Goal: Transaction & Acquisition: Purchase product/service

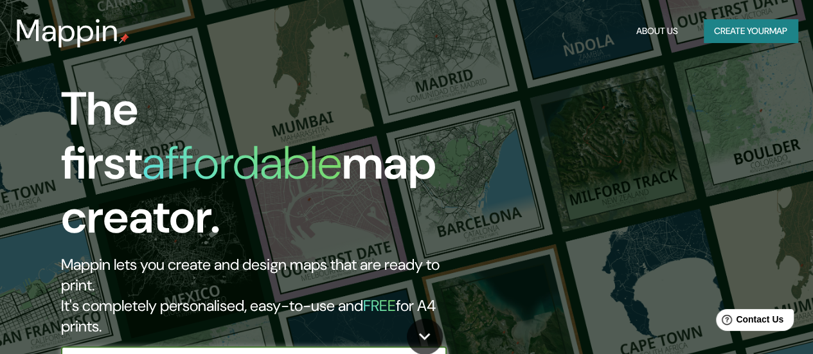
click at [94, 352] on input "text" at bounding box center [241, 359] width 360 height 15
type input "[PERSON_NAME] [GEOGRAPHIC_DATA]"
click at [433, 352] on icon "button" at bounding box center [433, 359] width 15 height 15
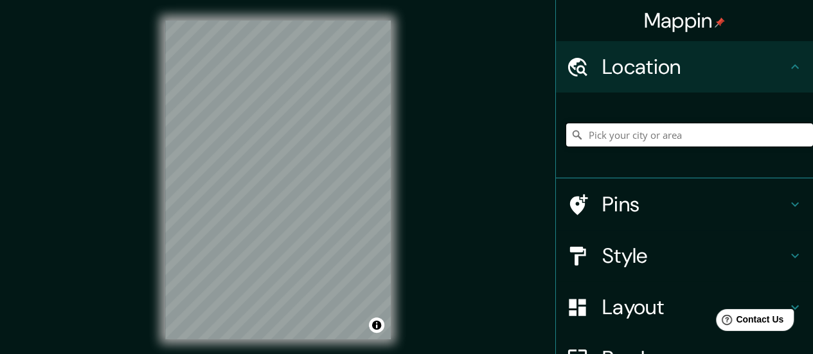
click at [599, 137] on input "Pick your city or area" at bounding box center [689, 134] width 247 height 23
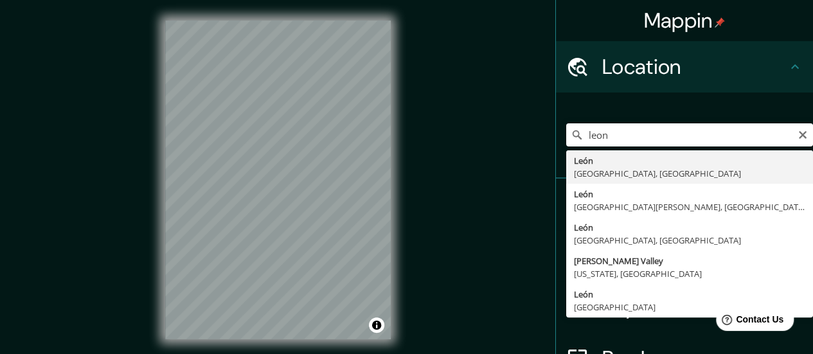
type input "[GEOGRAPHIC_DATA], [GEOGRAPHIC_DATA], [GEOGRAPHIC_DATA]"
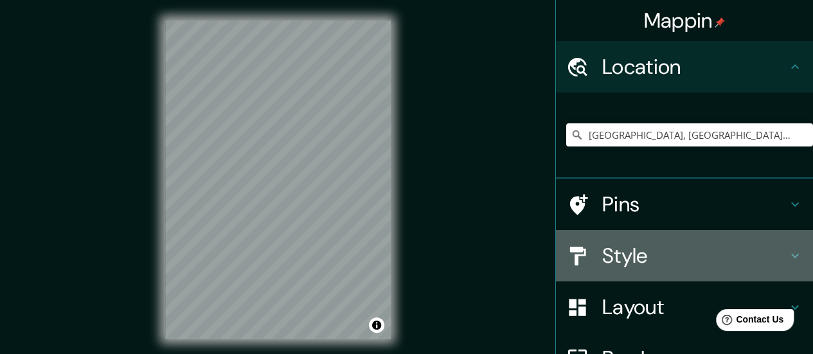
click at [623, 255] on h4 "Style" at bounding box center [694, 256] width 185 height 26
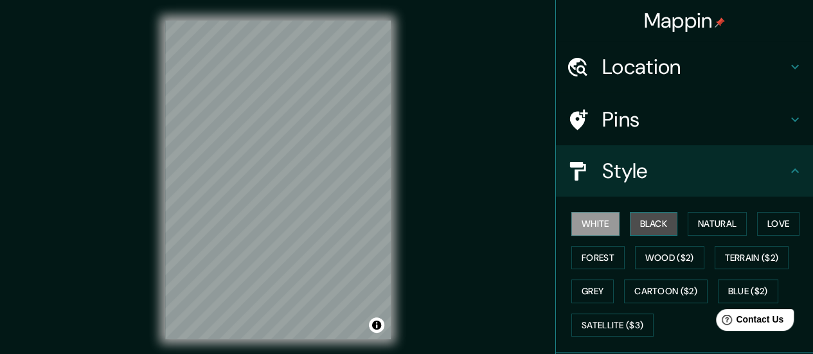
click at [650, 227] on button "Black" at bounding box center [654, 224] width 48 height 24
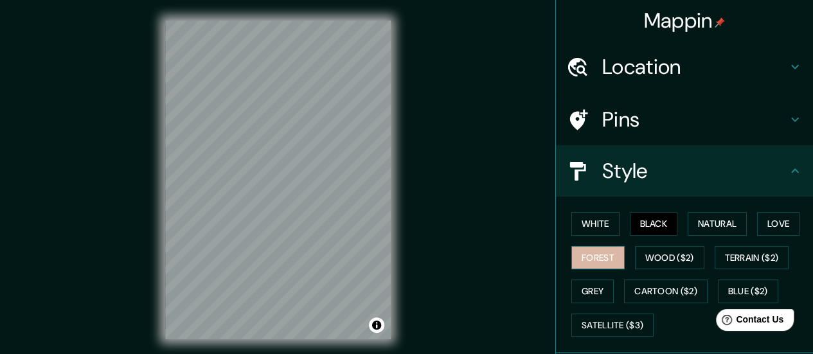
click at [587, 262] on button "Forest" at bounding box center [597, 258] width 53 height 24
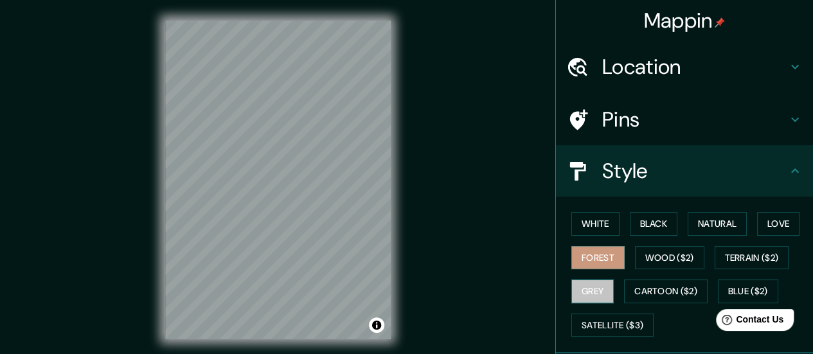
click at [587, 288] on button "Grey" at bounding box center [592, 292] width 42 height 24
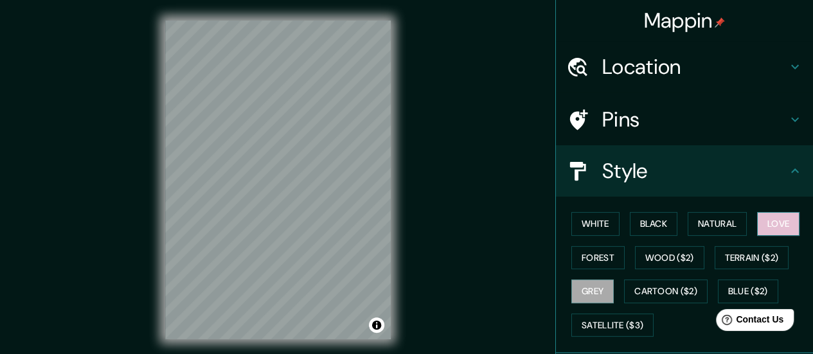
click at [774, 222] on button "Love" at bounding box center [778, 224] width 42 height 24
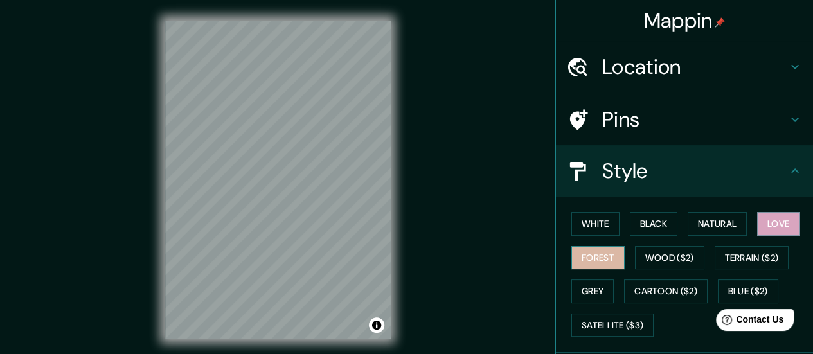
click at [577, 265] on button "Forest" at bounding box center [597, 258] width 53 height 24
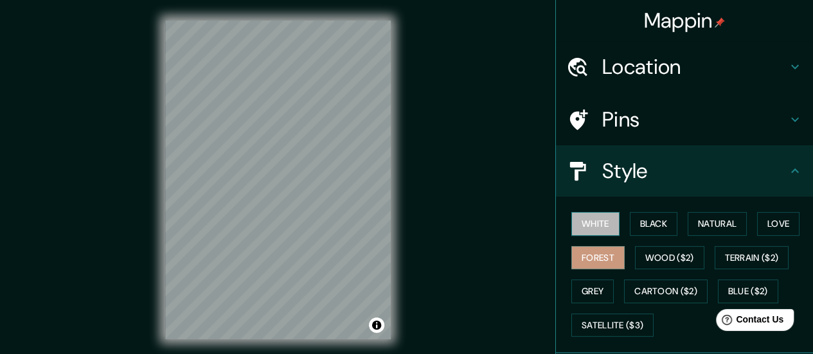
click at [584, 225] on button "White" at bounding box center [595, 224] width 48 height 24
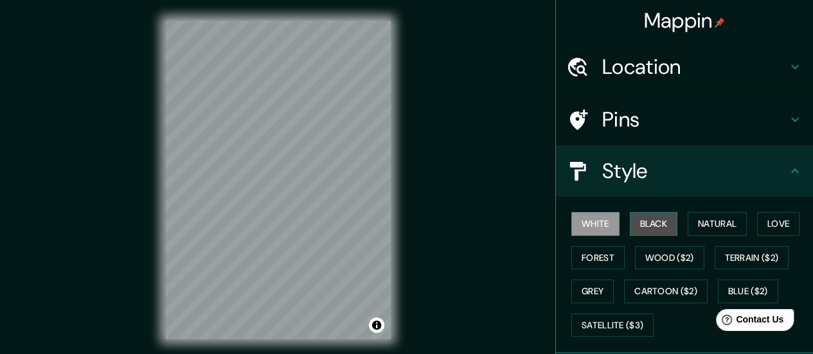
click at [650, 217] on button "Black" at bounding box center [654, 224] width 48 height 24
click at [627, 116] on h4 "Pins" at bounding box center [694, 120] width 185 height 26
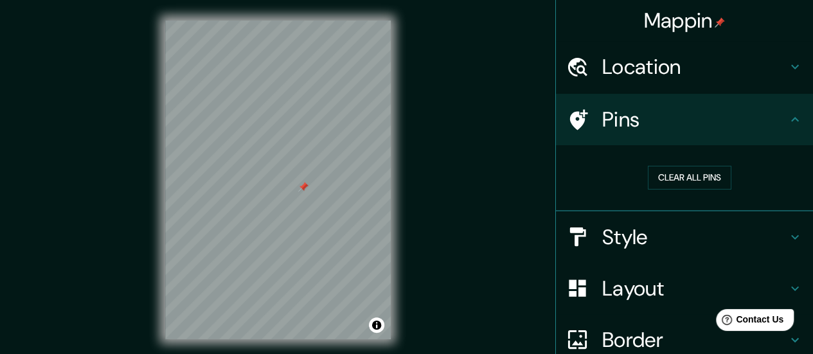
drag, startPoint x: 305, startPoint y: 195, endPoint x: 305, endPoint y: 187, distance: 7.7
click at [305, 187] on div at bounding box center [303, 187] width 10 height 10
click at [298, 186] on div at bounding box center [297, 187] width 10 height 10
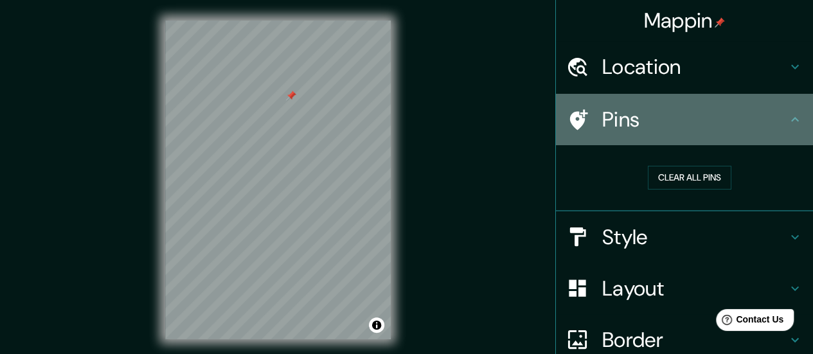
click at [787, 118] on icon at bounding box center [794, 119] width 15 height 15
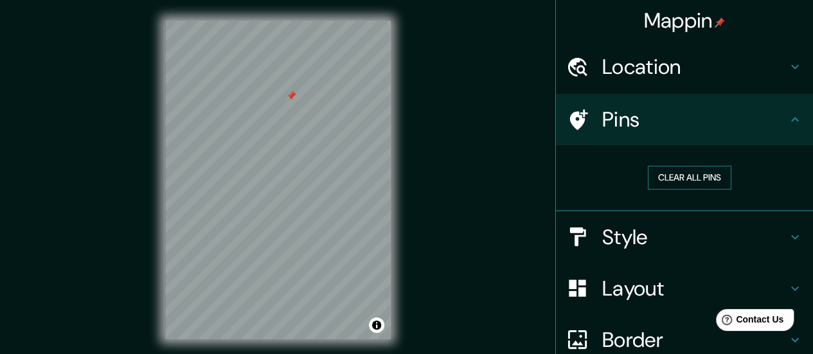
click at [690, 175] on button "Clear all pins" at bounding box center [690, 178] width 84 height 24
click at [704, 175] on button "Clear all pins" at bounding box center [690, 178] width 84 height 24
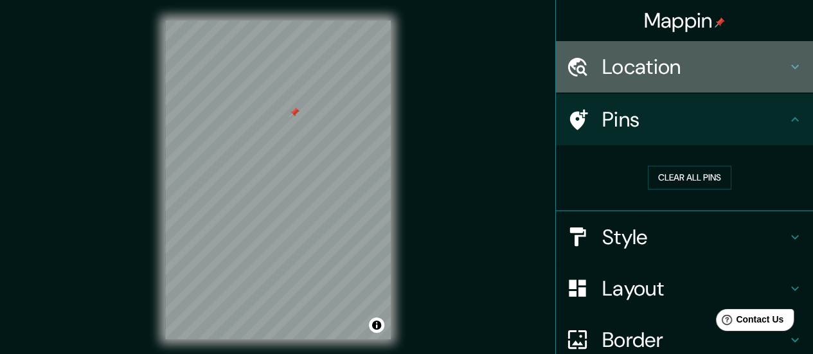
click at [787, 67] on icon at bounding box center [794, 66] width 15 height 15
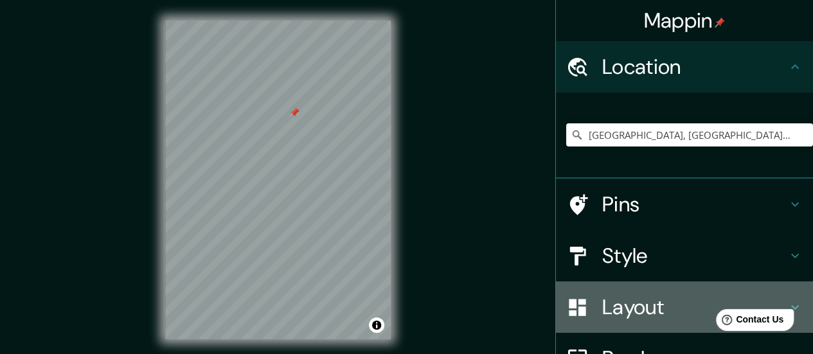
click at [602, 306] on h4 "Layout" at bounding box center [694, 307] width 185 height 26
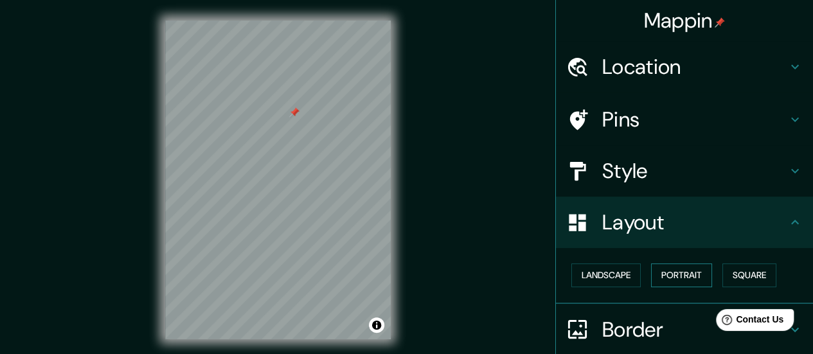
click at [677, 268] on button "Portrait" at bounding box center [681, 276] width 61 height 24
click at [625, 271] on button "Landscape" at bounding box center [605, 276] width 69 height 24
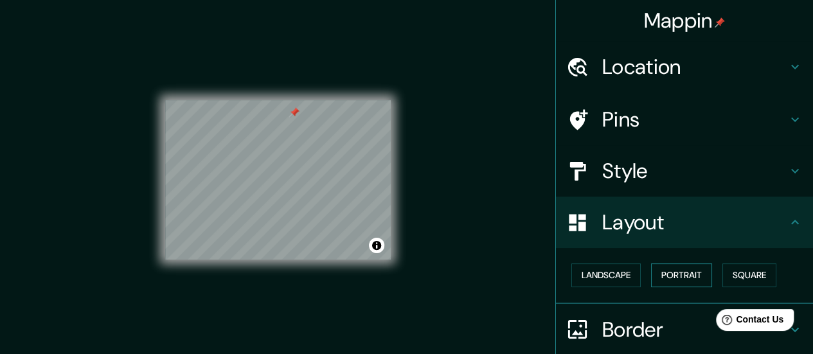
click at [667, 276] on button "Portrait" at bounding box center [681, 276] width 61 height 24
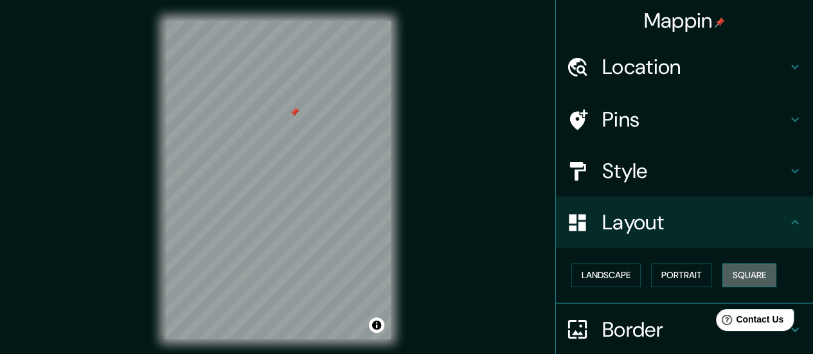
click at [757, 274] on button "Square" at bounding box center [749, 276] width 54 height 24
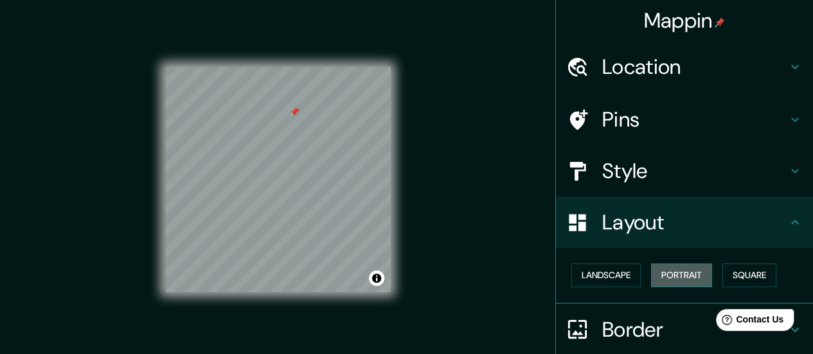
click at [678, 275] on button "Portrait" at bounding box center [681, 276] width 61 height 24
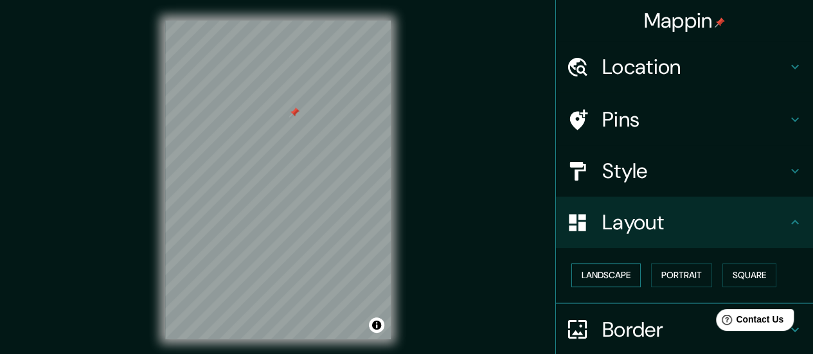
click at [609, 272] on button "Landscape" at bounding box center [605, 276] width 69 height 24
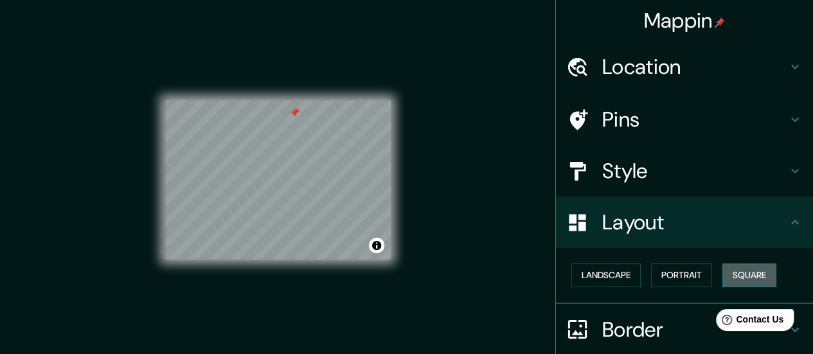
click at [744, 276] on button "Square" at bounding box center [749, 276] width 54 height 24
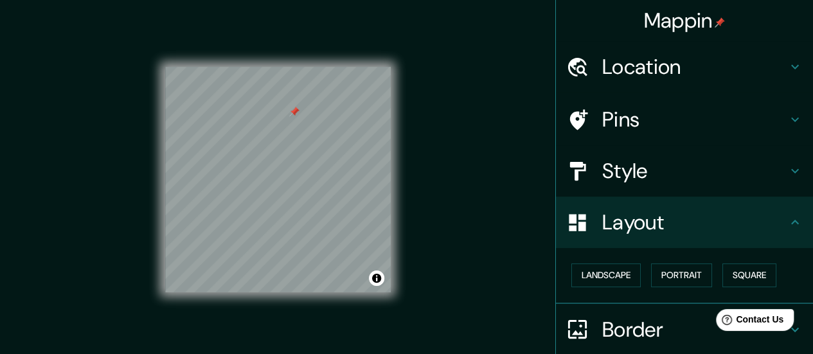
scroll to position [107, 0]
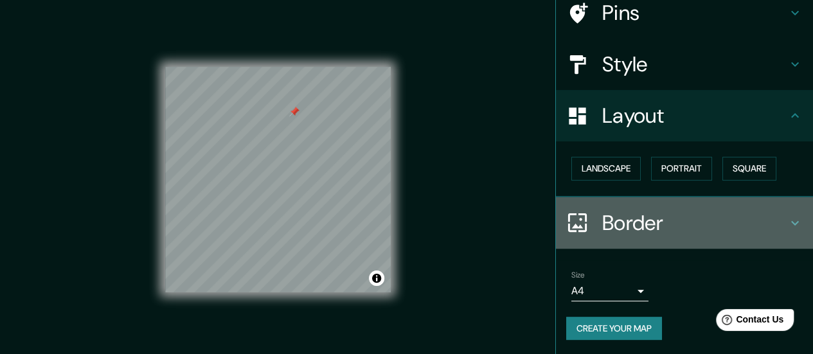
click at [623, 223] on h4 "Border" at bounding box center [694, 223] width 185 height 26
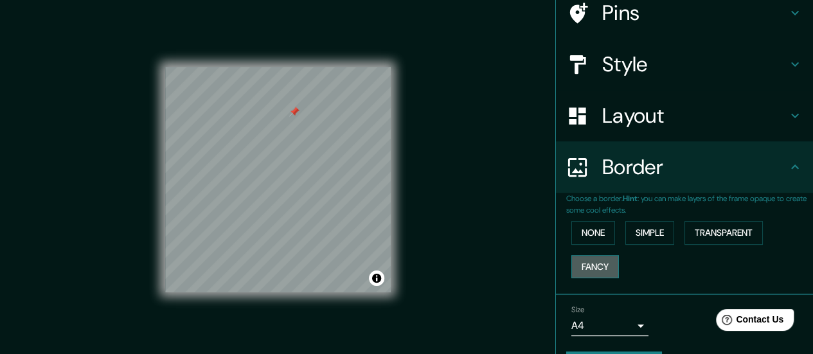
click at [586, 260] on button "Fancy" at bounding box center [595, 267] width 48 height 24
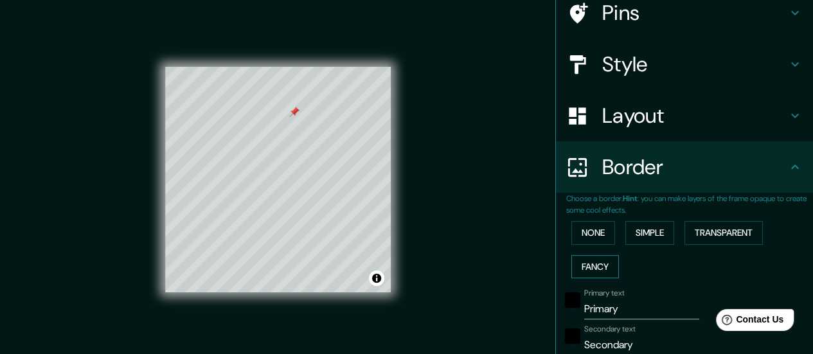
click at [585, 260] on button "Fancy" at bounding box center [595, 267] width 48 height 24
type input "140"
type input "28"
type input "14"
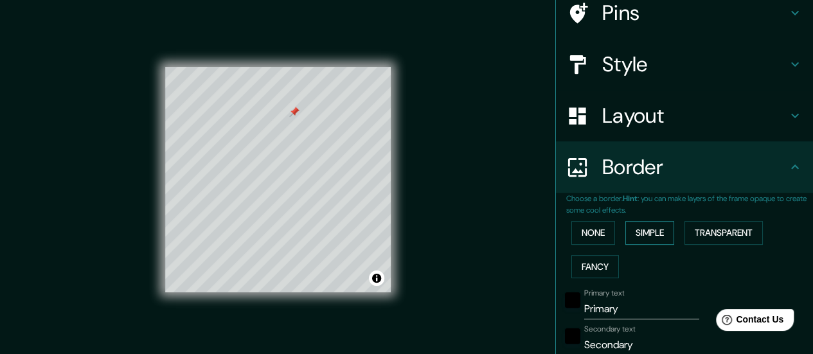
click at [661, 227] on button "Simple" at bounding box center [649, 233] width 49 height 24
click at [710, 228] on button "Transparent" at bounding box center [724, 233] width 78 height 24
click at [591, 264] on button "Fancy" at bounding box center [595, 267] width 48 height 24
click at [593, 237] on button "None" at bounding box center [593, 233] width 44 height 24
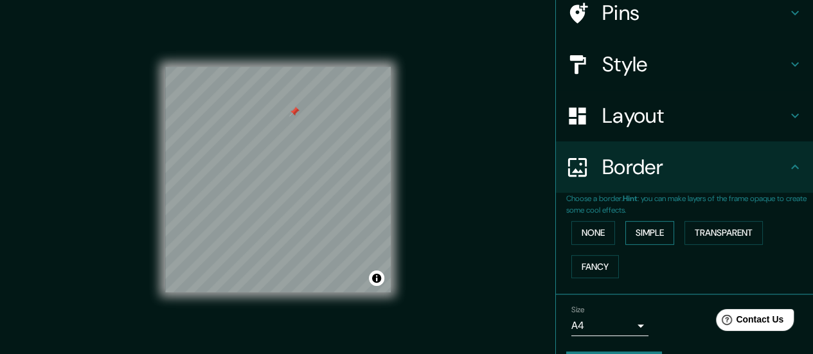
click at [636, 229] on button "Simple" at bounding box center [649, 233] width 49 height 24
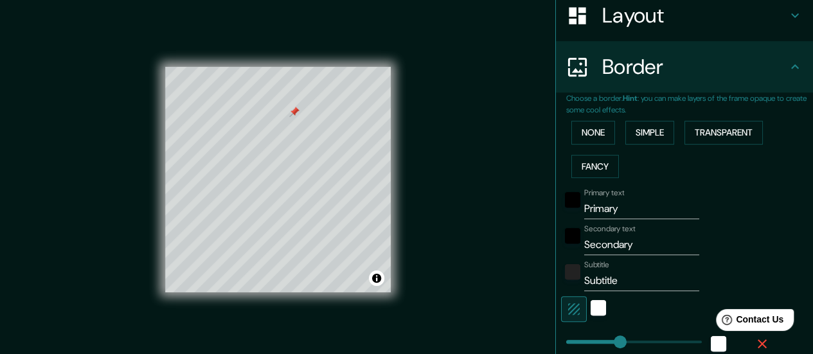
scroll to position [235, 0]
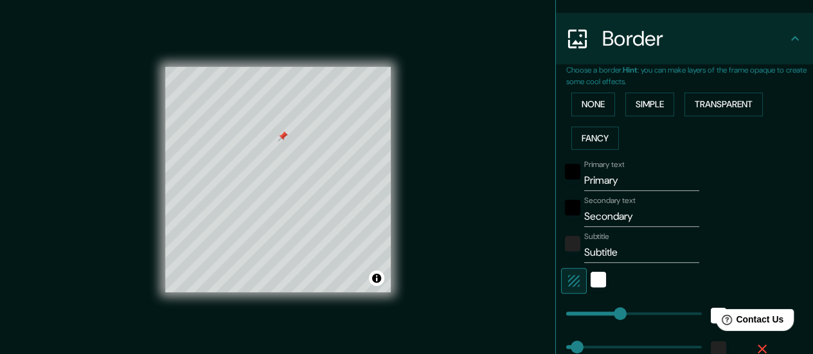
type input "140"
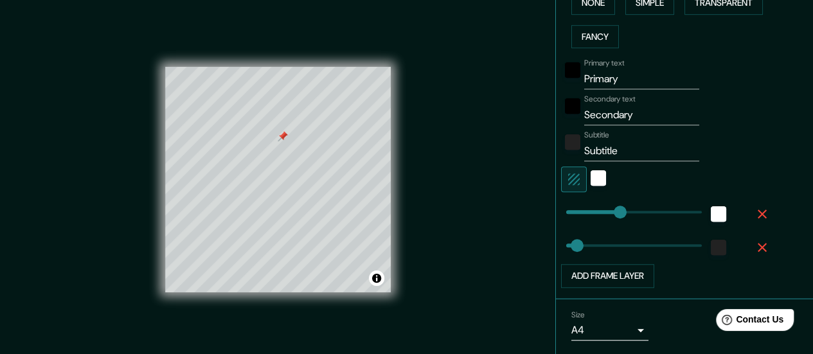
scroll to position [375, 0]
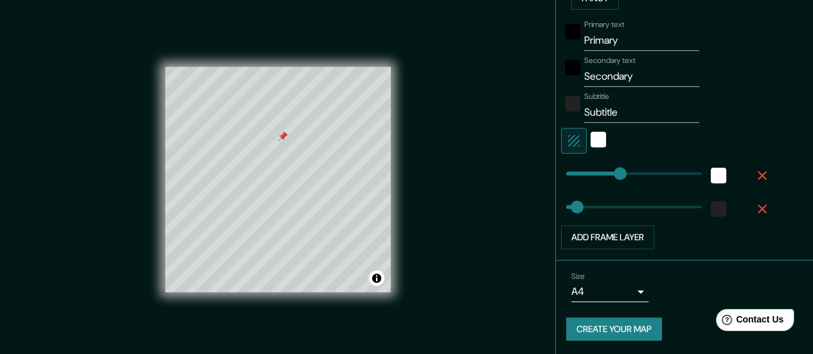
click at [611, 327] on button "Create your map" at bounding box center [614, 330] width 96 height 24
